Goal: Task Accomplishment & Management: Use online tool/utility

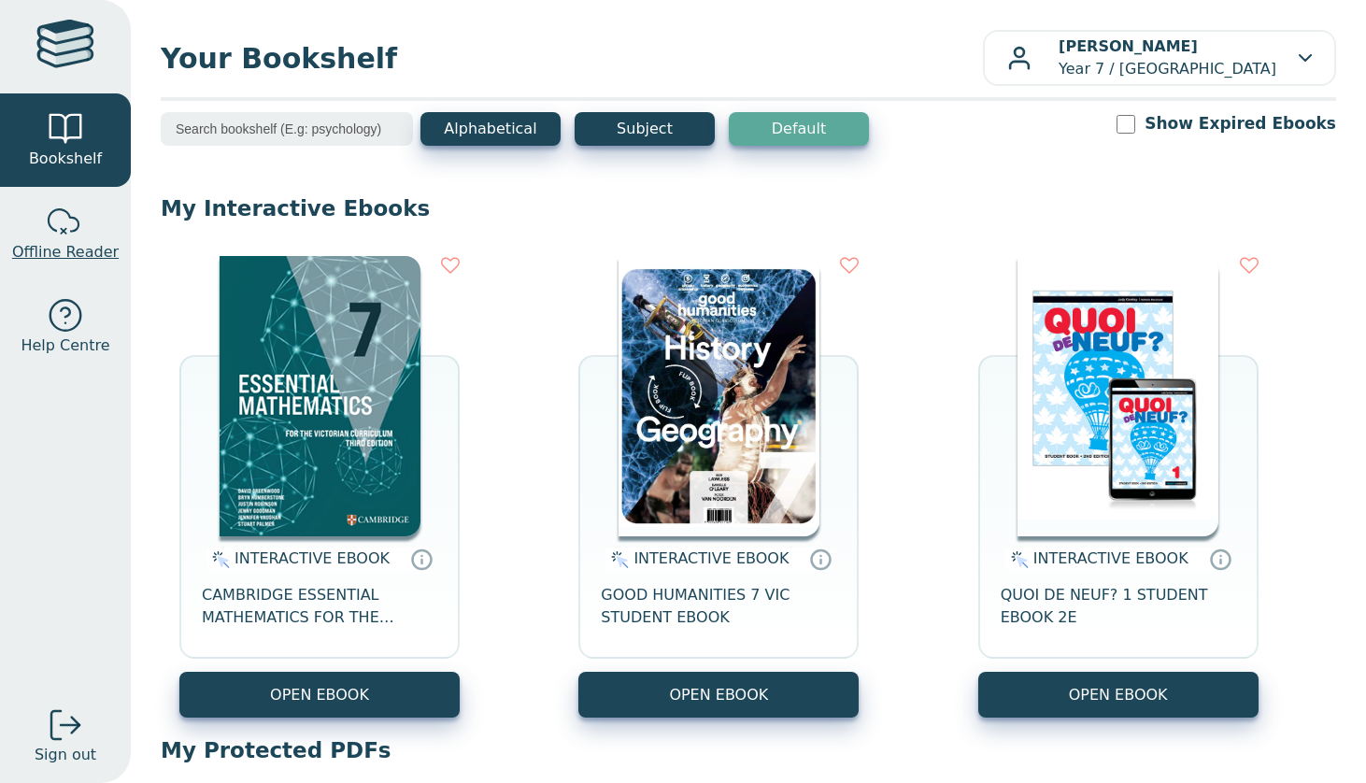
click at [87, 199] on link "Offline Reader" at bounding box center [65, 233] width 131 height 93
click at [522, 137] on button "Alphabetical" at bounding box center [490, 129] width 140 height 34
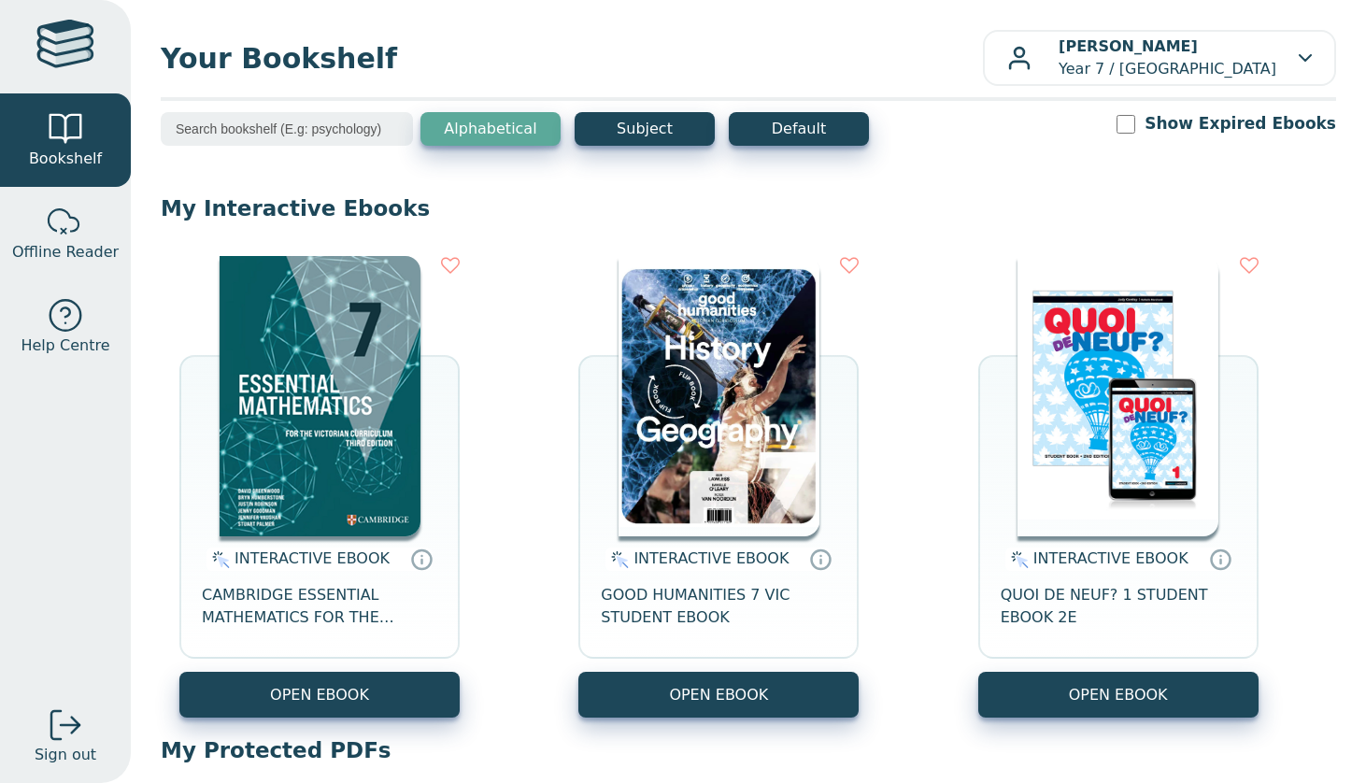
click at [353, 126] on input "search" at bounding box center [287, 129] width 252 height 34
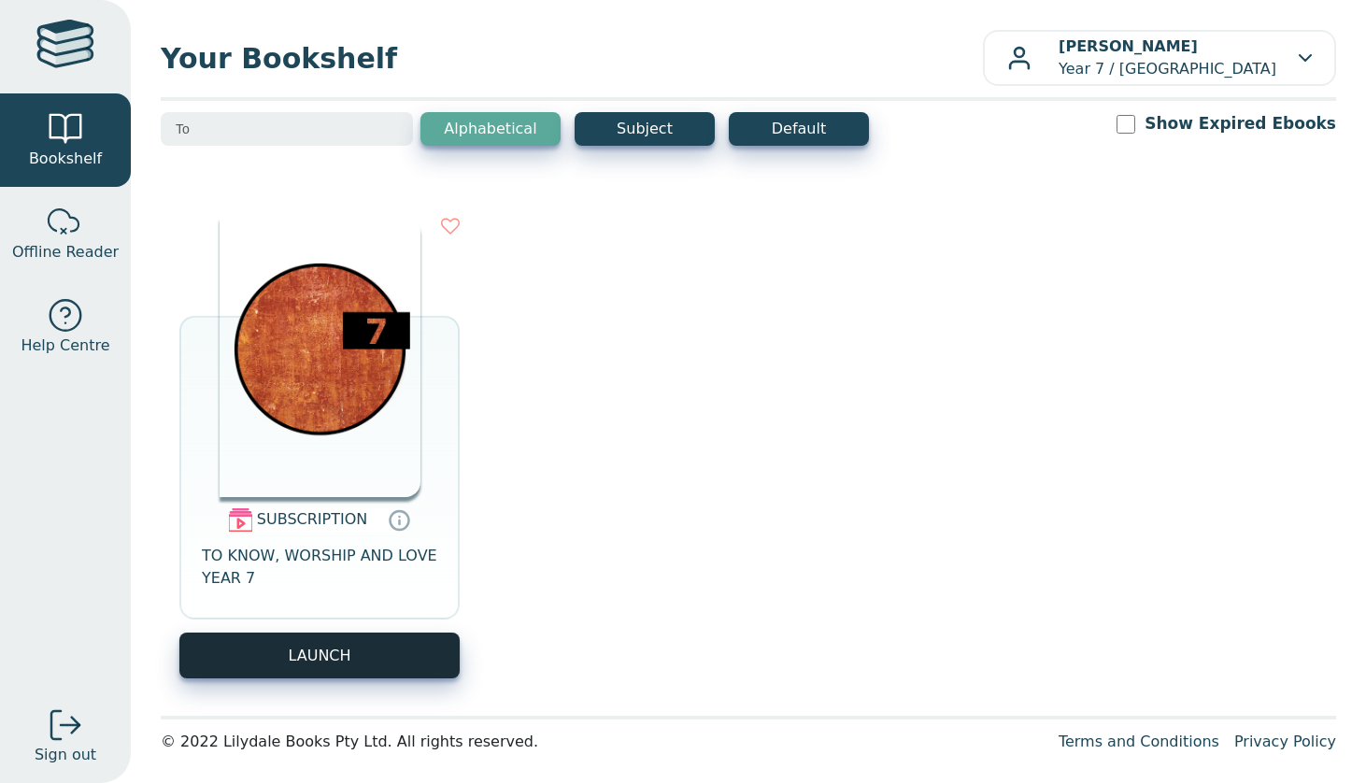
type input "To"
click at [284, 641] on button "LAUNCH" at bounding box center [319, 656] width 280 height 46
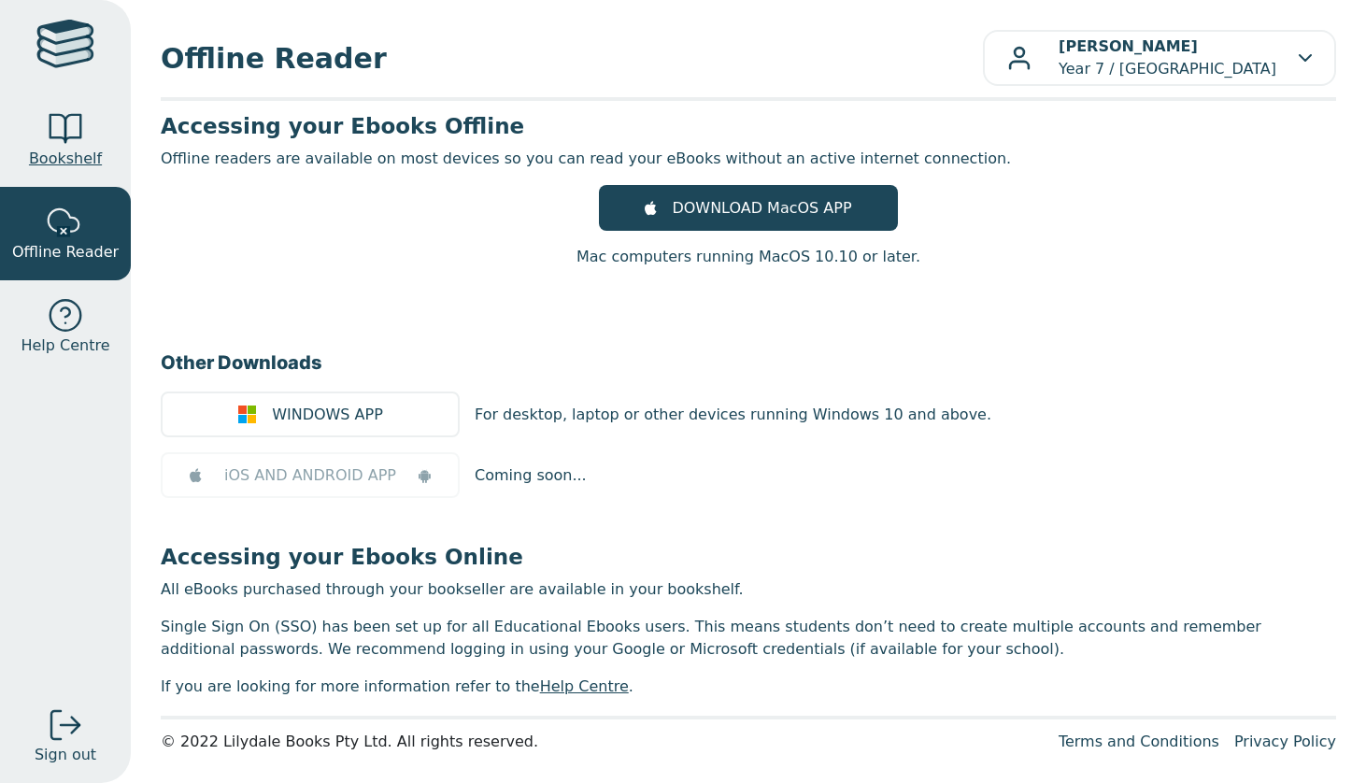
click at [83, 153] on span "Bookshelf" at bounding box center [65, 159] width 73 height 22
click at [71, 127] on div at bounding box center [65, 128] width 37 height 37
click at [54, 131] on div at bounding box center [65, 128] width 37 height 37
click at [63, 163] on span "Bookshelf" at bounding box center [65, 159] width 73 height 22
click at [61, 121] on div at bounding box center [65, 128] width 37 height 37
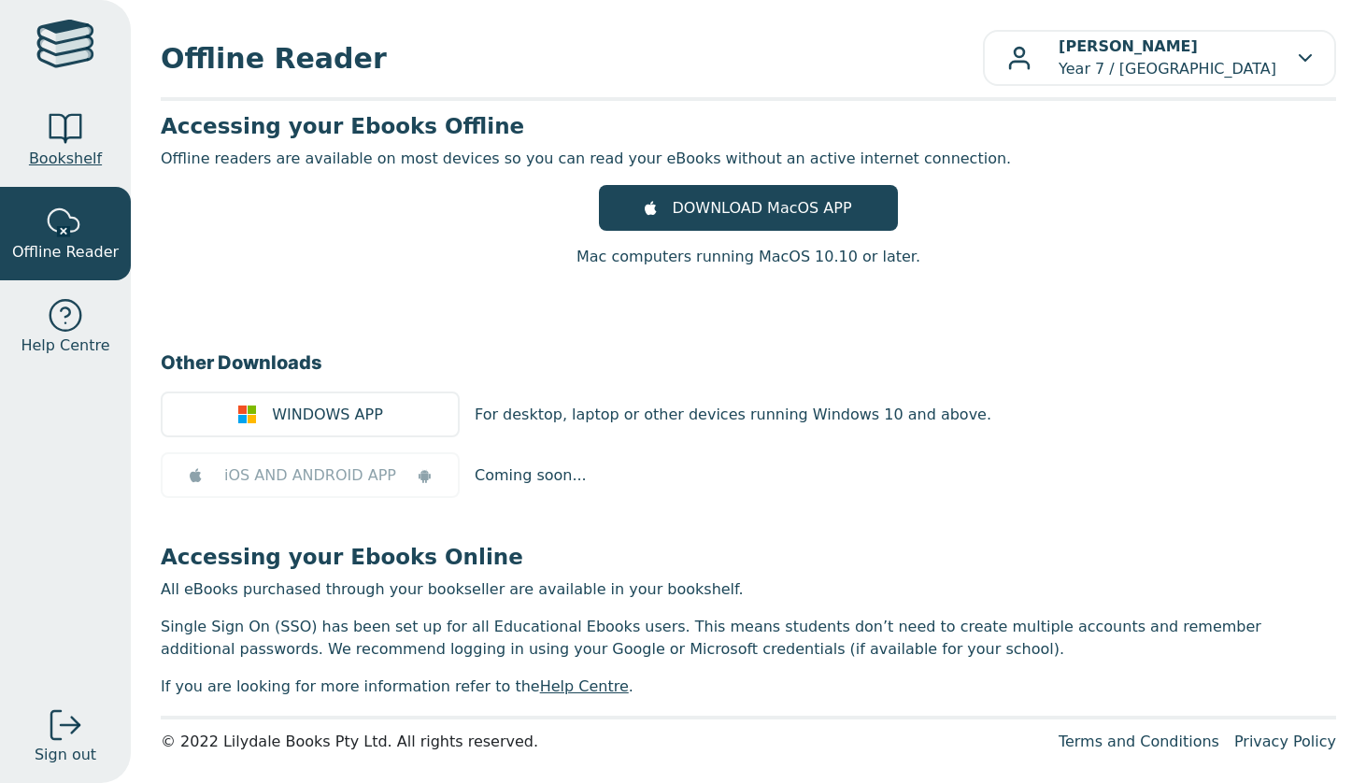
click at [63, 143] on div at bounding box center [65, 128] width 37 height 37
